Goal: Book appointment/travel/reservation

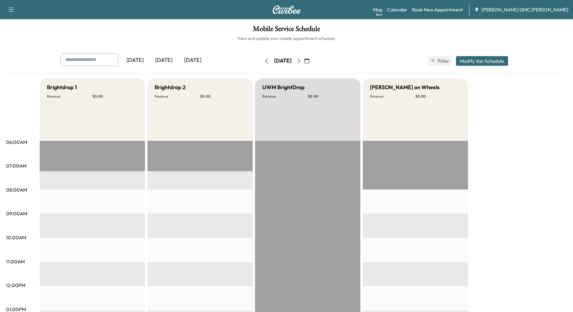
click at [158, 59] on div "[DATE]" at bounding box center [163, 61] width 29 height 14
click at [194, 58] on div "[DATE]" at bounding box center [192, 61] width 29 height 14
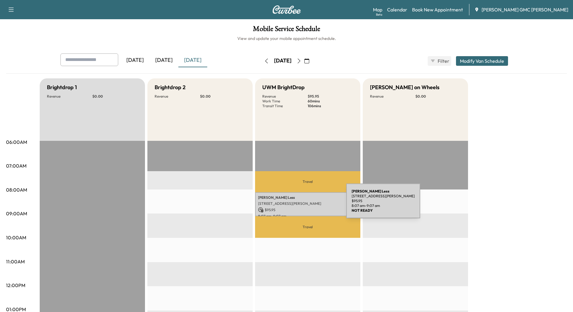
click at [301, 205] on p "[STREET_ADDRESS][PERSON_NAME]" at bounding box center [307, 203] width 99 height 5
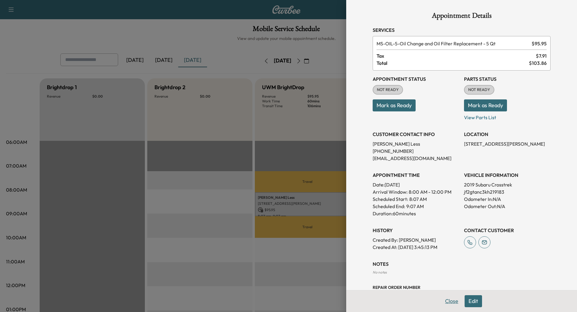
click at [444, 299] on button "Close" at bounding box center [451, 302] width 21 height 12
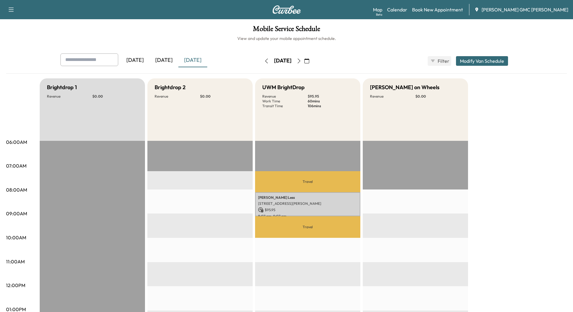
click at [301, 60] on icon "button" at bounding box center [298, 61] width 5 height 5
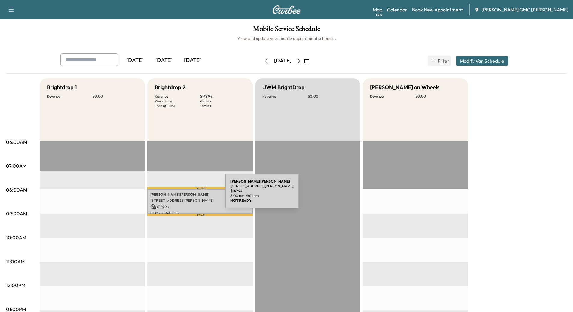
click at [180, 194] on p "[PERSON_NAME]" at bounding box center [199, 194] width 99 height 5
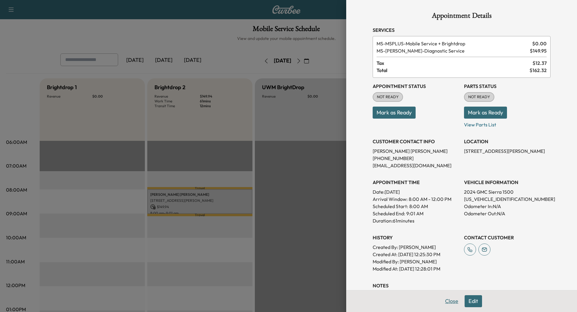
click at [450, 299] on button "Close" at bounding box center [451, 302] width 21 height 12
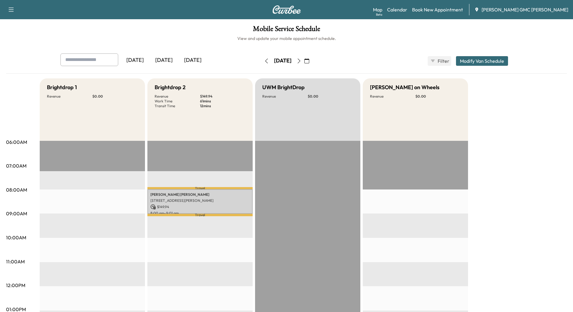
click at [301, 61] on icon "button" at bounding box center [298, 61] width 5 height 5
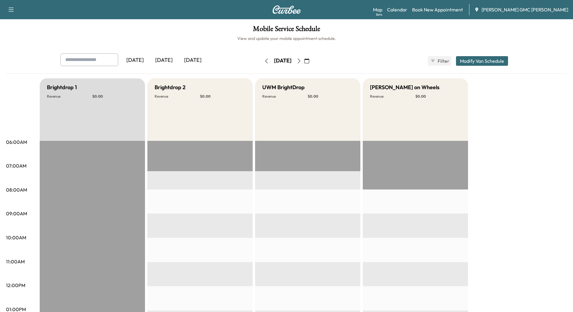
click at [312, 62] on button "button" at bounding box center [307, 61] width 10 height 10
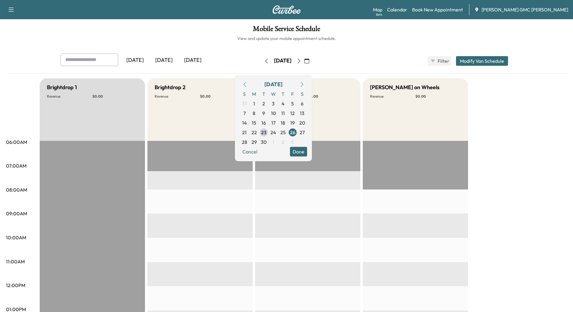
click at [301, 60] on icon "button" at bounding box center [298, 61] width 5 height 5
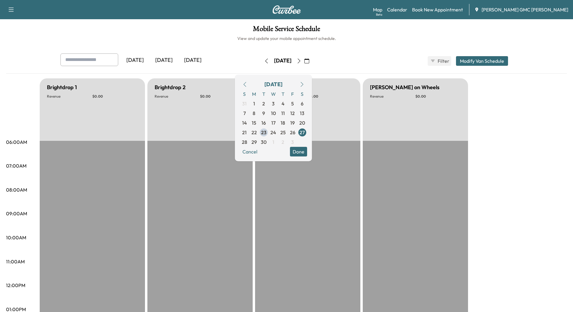
click at [264, 61] on icon "button" at bounding box center [266, 61] width 5 height 5
